Goal: Task Accomplishment & Management: Complete application form

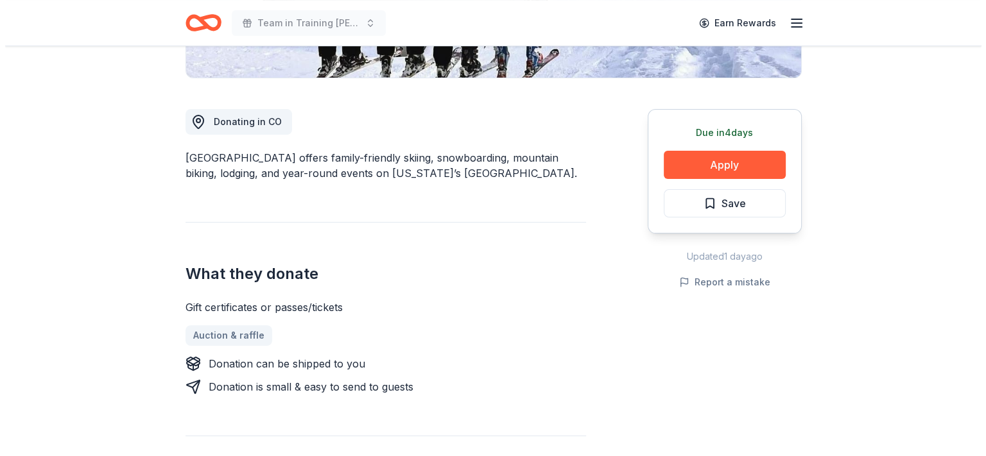
scroll to position [321, 0]
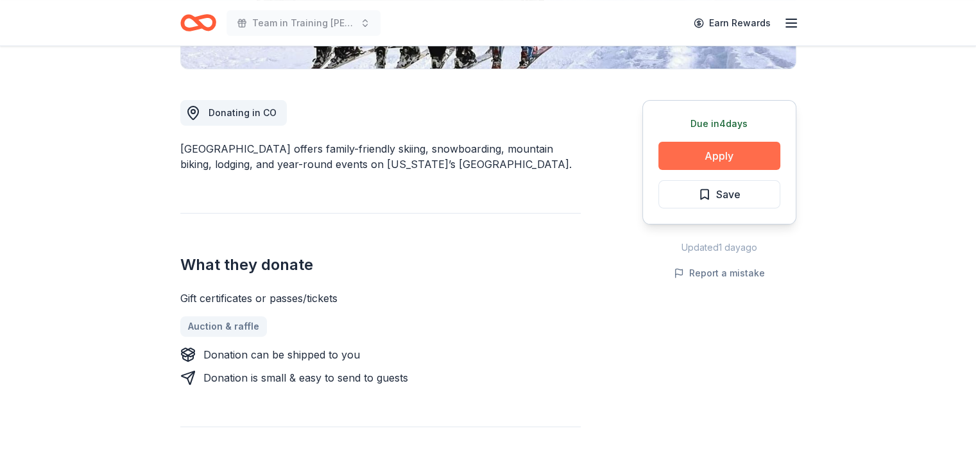
click at [704, 162] on button "Apply" at bounding box center [720, 156] width 122 height 28
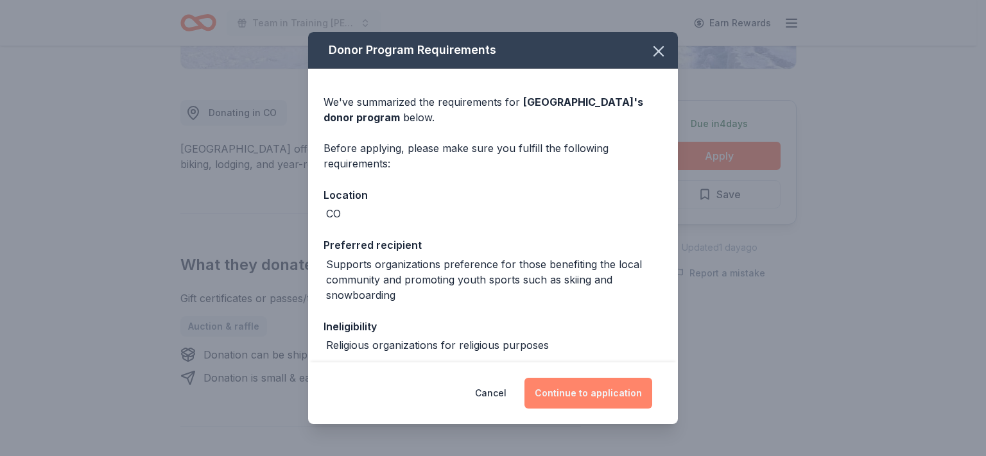
click at [571, 386] on button "Continue to application" at bounding box center [588, 393] width 128 height 31
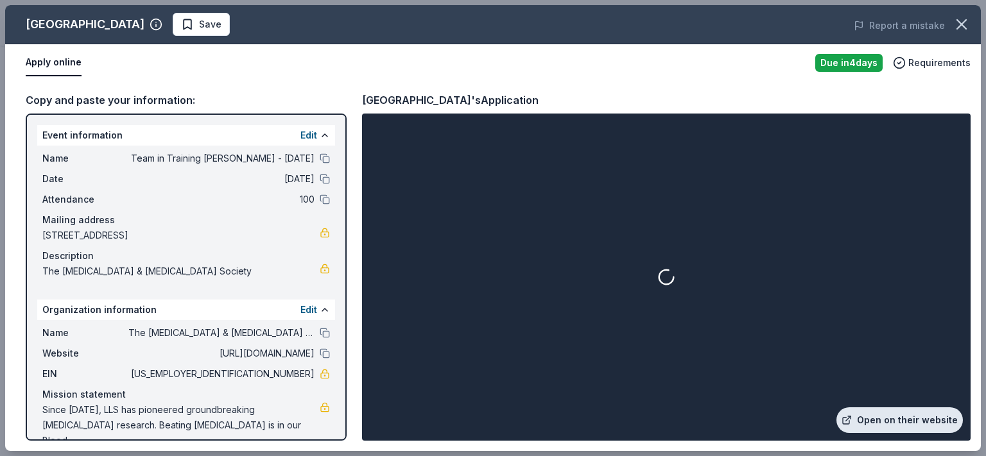
click at [898, 417] on link "Open on their website" at bounding box center [899, 421] width 126 height 26
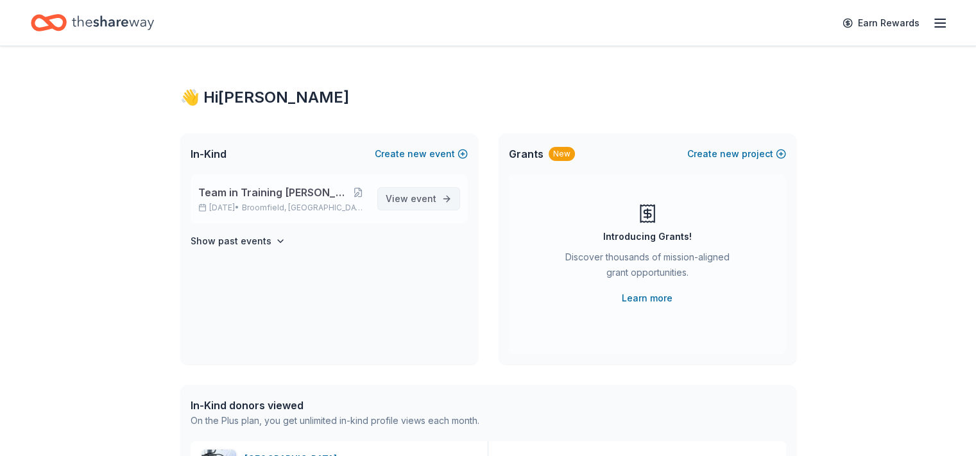
click at [413, 194] on span "event" at bounding box center [424, 198] width 26 height 11
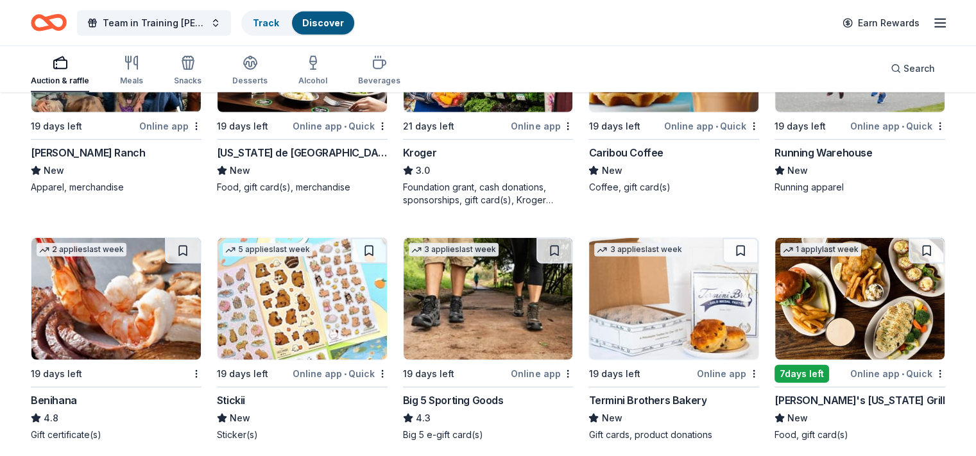
scroll to position [3800, 0]
